Goal: Task Accomplishment & Management: Use online tool/utility

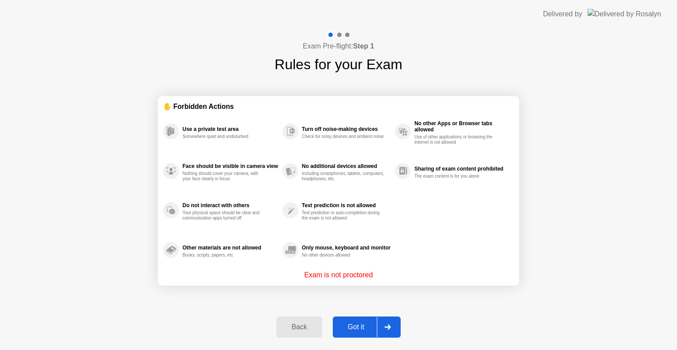
click at [358, 326] on div "Got it" at bounding box center [355, 327] width 41 height 8
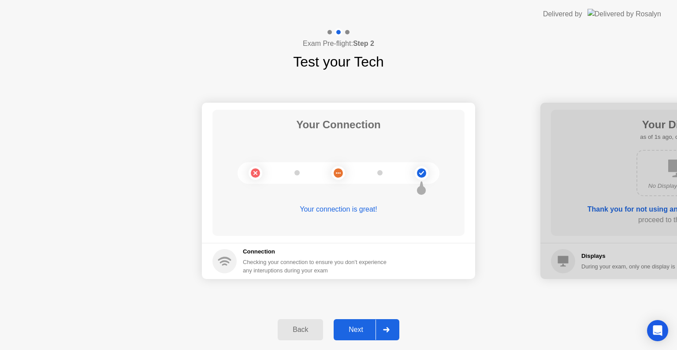
click at [358, 326] on div "Next" at bounding box center [355, 330] width 39 height 8
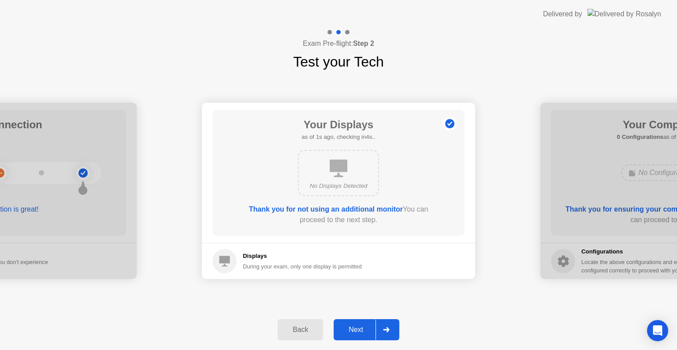
click at [358, 326] on div "Next" at bounding box center [355, 330] width 39 height 8
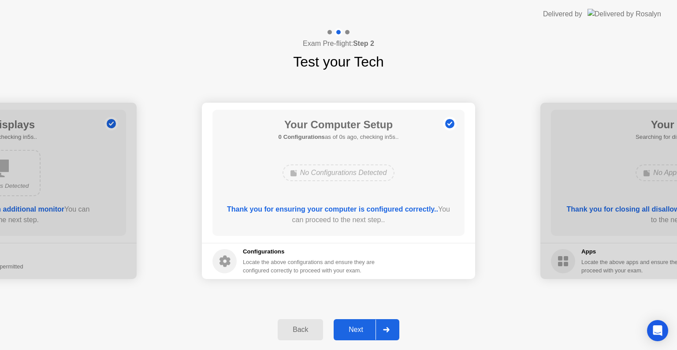
click at [358, 326] on div "Next" at bounding box center [355, 330] width 39 height 8
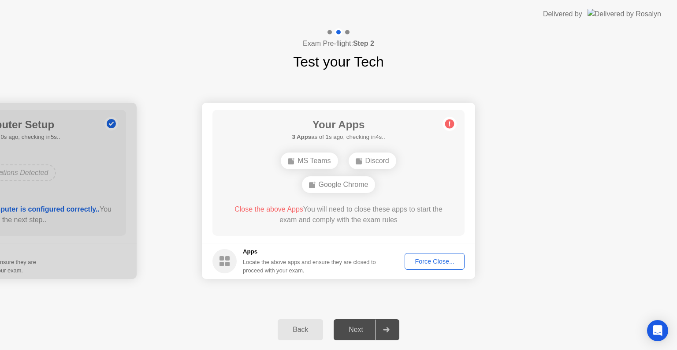
click at [423, 263] on div "Force Close..." at bounding box center [434, 261] width 54 height 7
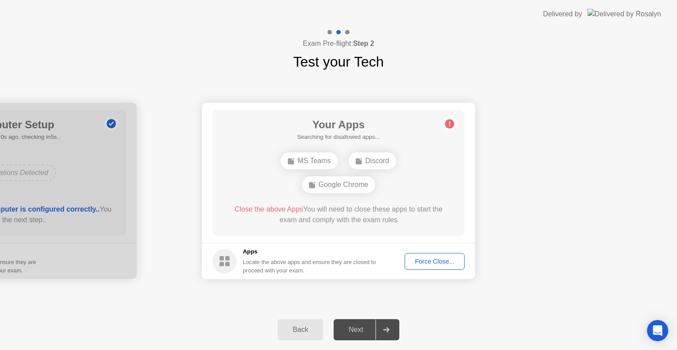
click at [426, 268] on button "Force Close..." at bounding box center [434, 261] width 60 height 17
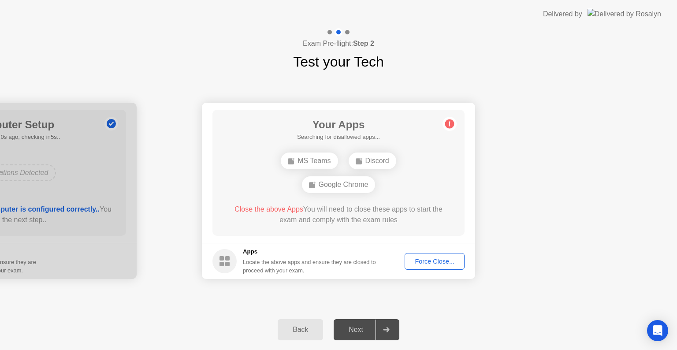
click at [448, 267] on button "Force Close..." at bounding box center [434, 261] width 60 height 17
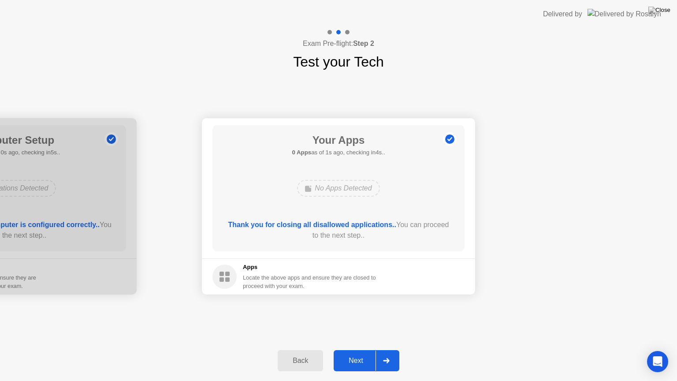
click at [361, 349] on div "Next" at bounding box center [355, 360] width 39 height 8
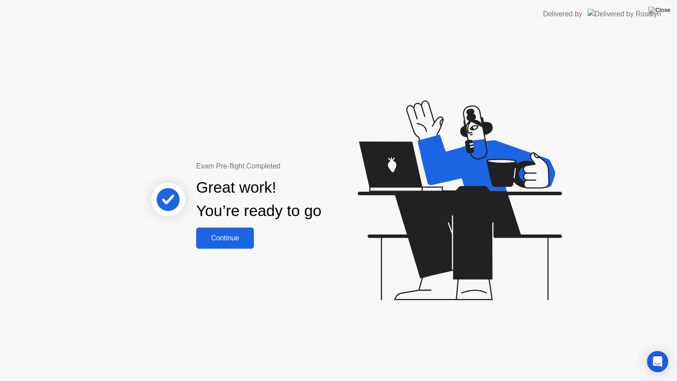
click at [193, 241] on div "Exam Pre-flight Completed Great work! You’re ready to go Continue" at bounding box center [259, 205] width 238 height 88
click at [213, 239] on div "Continue" at bounding box center [225, 238] width 52 height 8
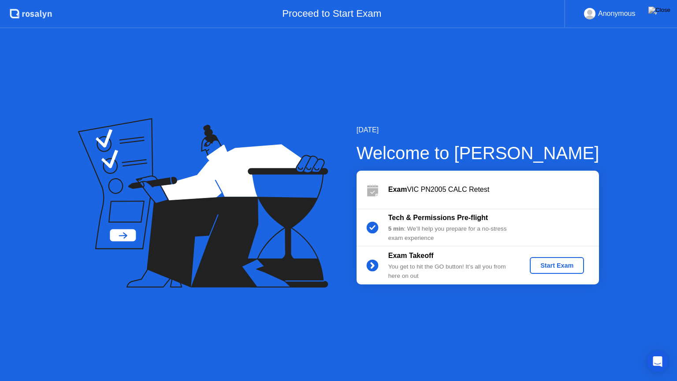
click at [541, 262] on div "Start Exam" at bounding box center [556, 265] width 47 height 7
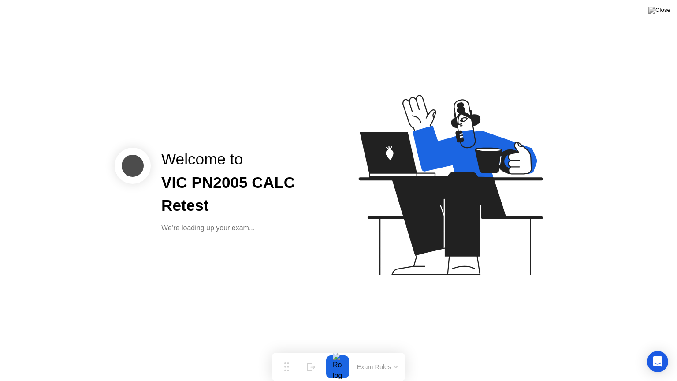
click at [250, 228] on div "We’re loading up your exam..." at bounding box center [242, 227] width 163 height 11
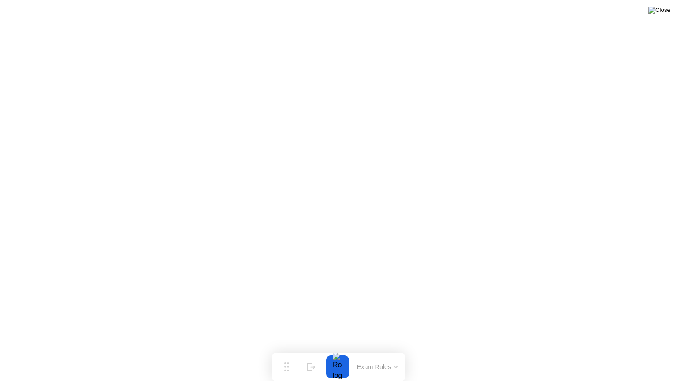
click at [663, 11] on img at bounding box center [659, 10] width 22 height 7
